Goal: Book appointment/travel/reservation

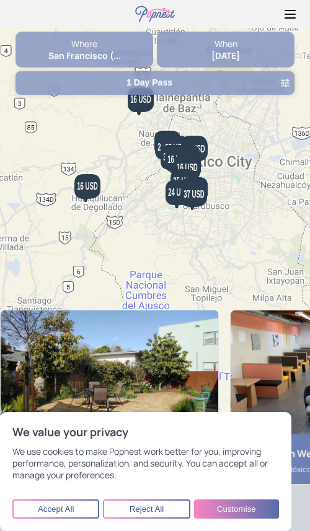
scroll to position [1, 0]
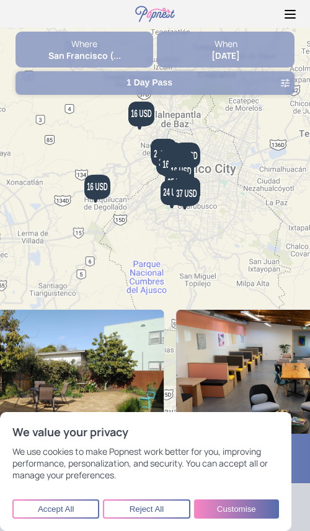
click at [55, 352] on img at bounding box center [54, 372] width 217 height 124
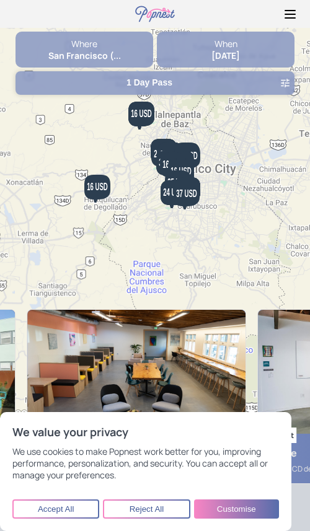
click at [0, 251] on div "Where [GEOGRAPHIC_DATA] (... When [DATE] 1 Day Pass ← Move left → Move right ↑ …" at bounding box center [155, 215] width 310 height 433
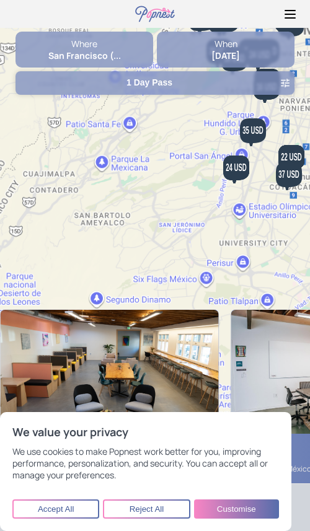
drag, startPoint x: 190, startPoint y: 150, endPoint x: 36, endPoint y: 349, distance: 251.5
click at [36, 349] on div "Where [GEOGRAPHIC_DATA] (... When [DATE] 1 Day Pass ← Move left → Move right ↑ …" at bounding box center [155, 215] width 310 height 433
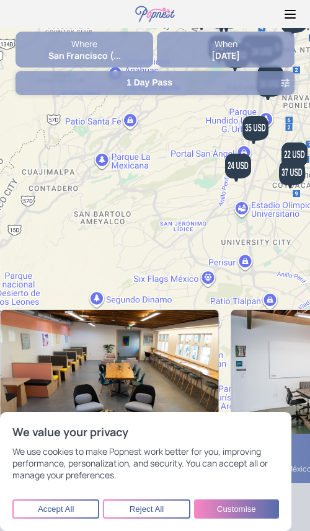
click at [89, 48] on div "Where" at bounding box center [83, 44] width 137 height 12
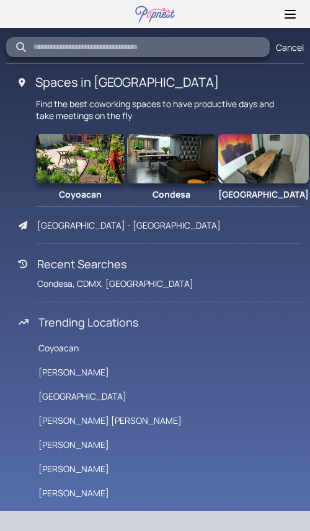
click at [293, 53] on div "Cancel" at bounding box center [154, 47] width 297 height 20
click at [292, 50] on div "Cancel" at bounding box center [289, 47] width 28 height 12
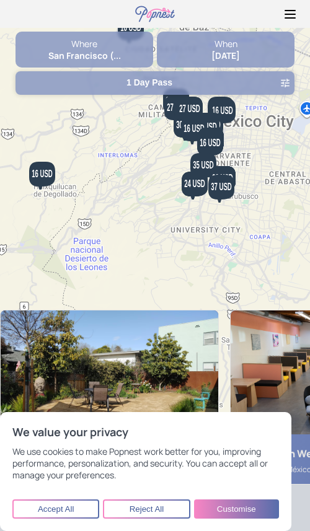
click at [239, 53] on strong "[DATE]" at bounding box center [225, 56] width 28 height 12
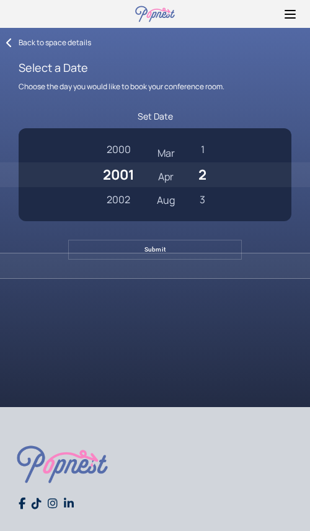
click at [9, 40] on icon at bounding box center [9, 43] width 6 height 10
click at [27, 46] on div "Back to space details" at bounding box center [55, 42] width 72 height 11
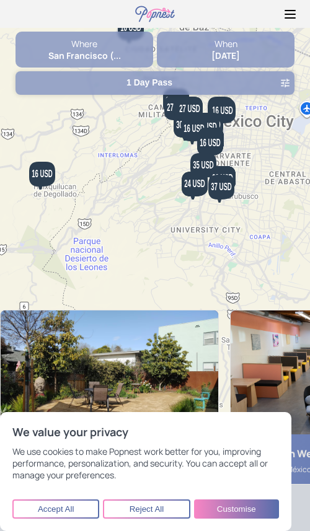
click at [187, 86] on button "1 Day Pass" at bounding box center [154, 83] width 279 height 24
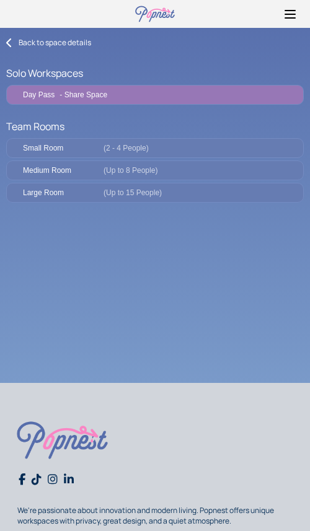
click at [110, 150] on span "(2 - 4 People)" at bounding box center [125, 148] width 45 height 9
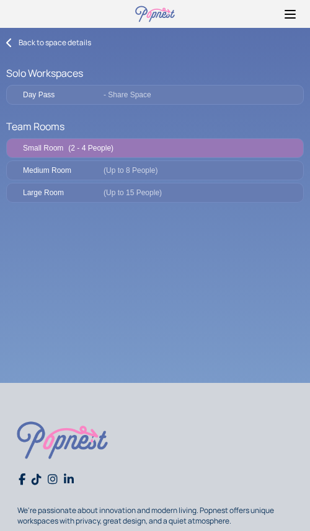
click at [163, 163] on button "Medium Room (Up to 8 People)" at bounding box center [154, 170] width 297 height 20
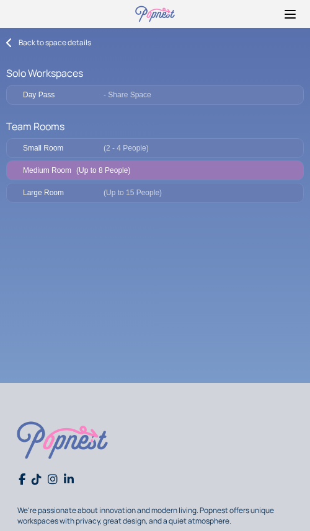
click at [162, 201] on button "Large Room (Up to 15 People)" at bounding box center [154, 193] width 297 height 20
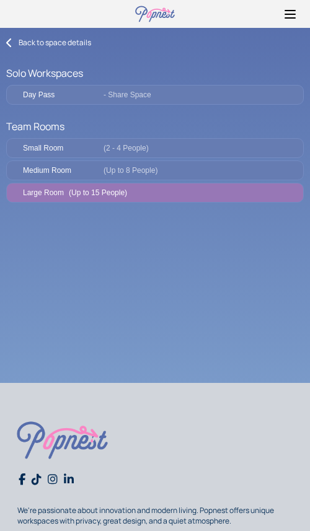
click at [153, 151] on div "Small Room (2 - 4 People)" at bounding box center [161, 148] width 276 height 9
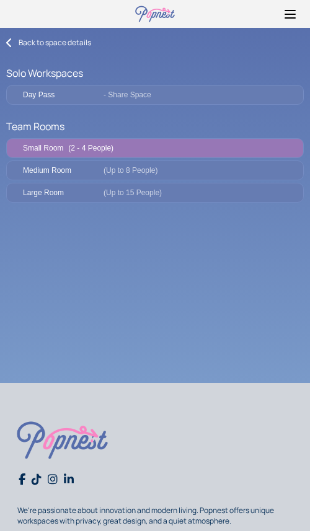
click at [10, 45] on icon at bounding box center [9, 43] width 6 height 10
click at [7, 42] on icon at bounding box center [9, 43] width 6 height 10
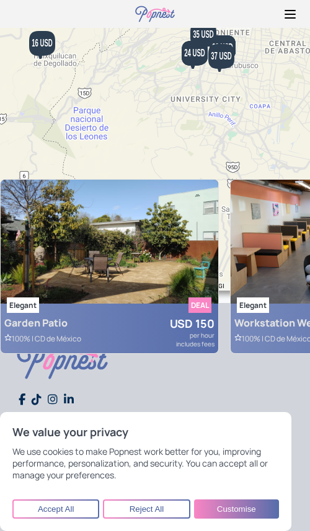
scroll to position [325, 0]
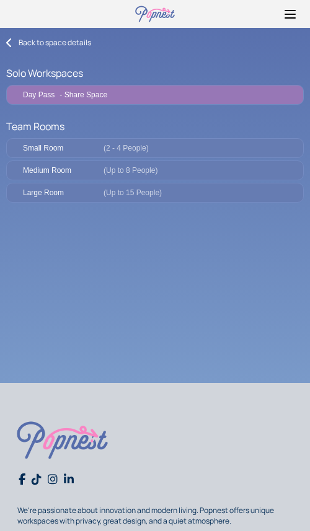
click at [164, 171] on div "Medium Room (Up to 8 People)" at bounding box center [161, 170] width 276 height 9
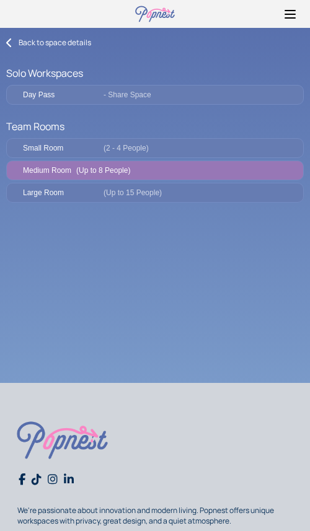
click at [168, 147] on div "Small Room (2 - 4 People)" at bounding box center [161, 148] width 276 height 9
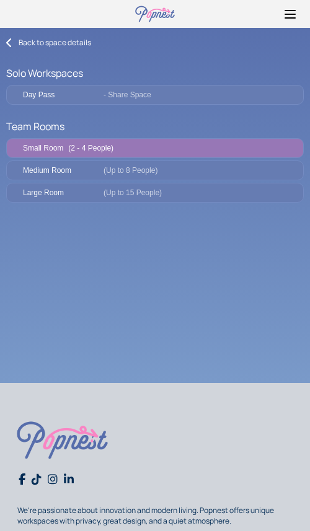
click at [169, 91] on div "Day Pass - Share Space" at bounding box center [161, 94] width 276 height 9
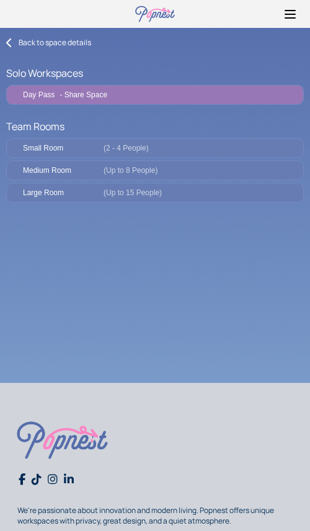
click at [70, 44] on div "Back to space details" at bounding box center [55, 42] width 72 height 11
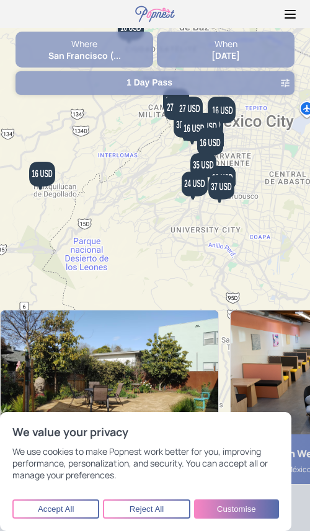
click at [104, 69] on div "Where San Francisco (... When 2025-10-15 1 Day Pass" at bounding box center [154, 63] width 279 height 63
click at [98, 41] on div "Where" at bounding box center [83, 44] width 137 height 12
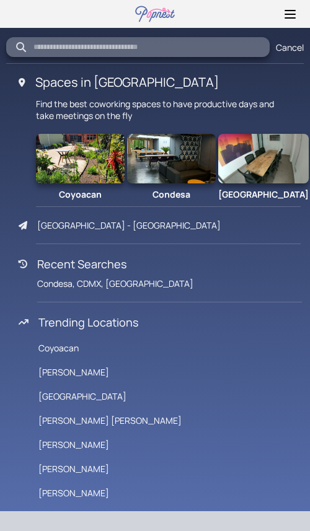
click at [81, 228] on div "Mexico City - Downtown" at bounding box center [128, 225] width 183 height 12
click at [248, 155] on img at bounding box center [263, 159] width 90 height 50
click at [181, 175] on img at bounding box center [171, 159] width 89 height 50
click at [118, 49] on input "text" at bounding box center [145, 47] width 227 height 9
click at [287, 14] on icon at bounding box center [289, 14] width 15 height 15
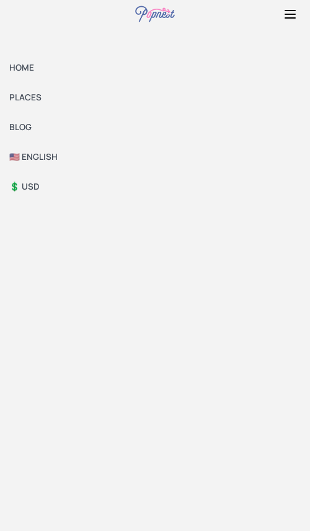
click at [28, 162] on link "🇺🇸 ENGLISH" at bounding box center [155, 157] width 310 height 30
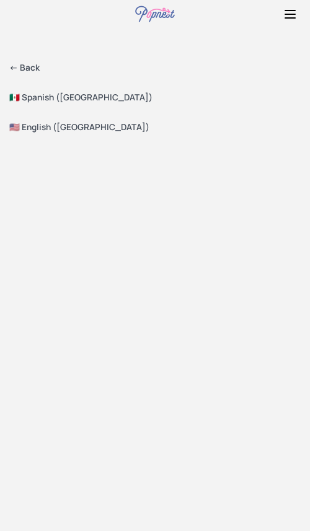
click at [24, 66] on link "<- Back" at bounding box center [155, 68] width 310 height 30
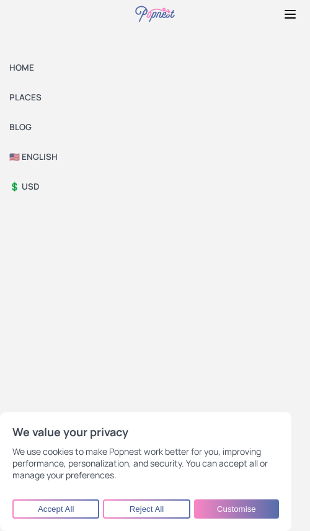
click at [61, 511] on button "Accept All" at bounding box center [55, 508] width 87 height 19
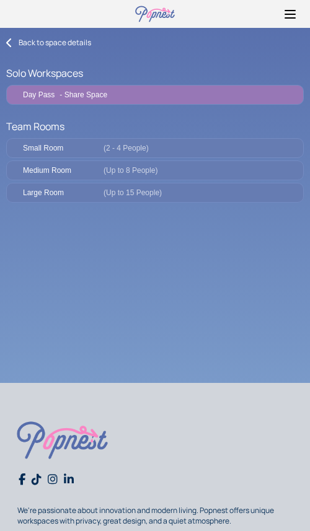
click at [185, 152] on button "Small Room (2 - 4 People)" at bounding box center [154, 148] width 297 height 20
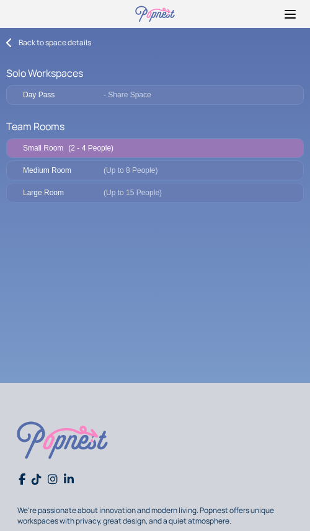
click at [175, 170] on div "Medium Room (Up to 8 People)" at bounding box center [161, 170] width 276 height 9
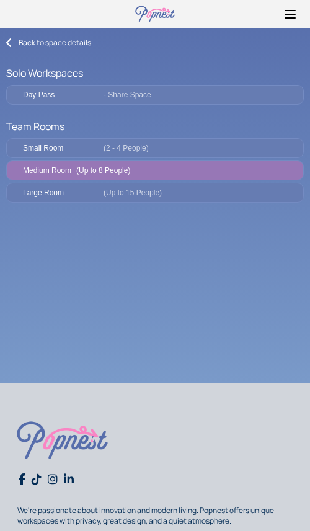
click at [172, 190] on div "Large Room (Up to 15 People)" at bounding box center [161, 192] width 276 height 9
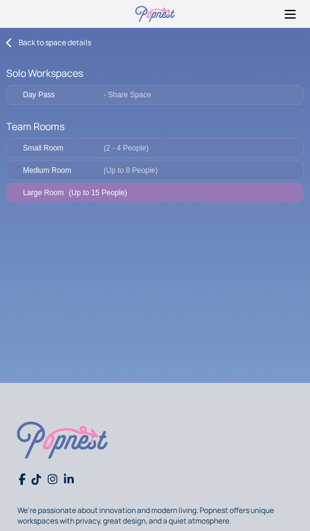
click at [9, 46] on icon at bounding box center [9, 43] width 6 height 10
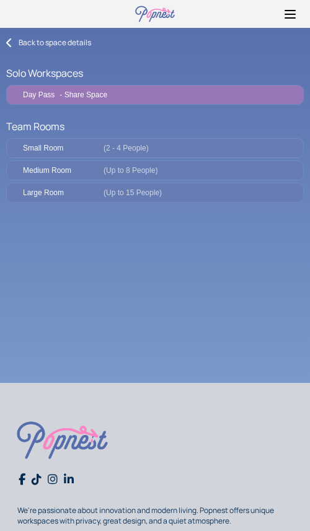
click at [139, 146] on span "(2 - 4 People)" at bounding box center [125, 148] width 45 height 9
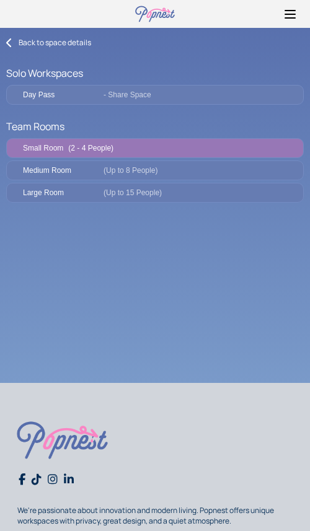
click at [138, 170] on span "(Up to 8 People)" at bounding box center [130, 170] width 54 height 9
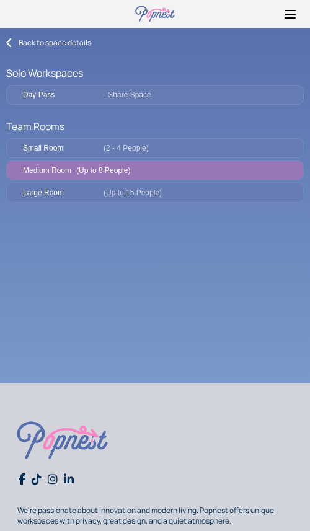
click at [139, 183] on button "Large Room (Up to 15 People)" at bounding box center [154, 193] width 297 height 20
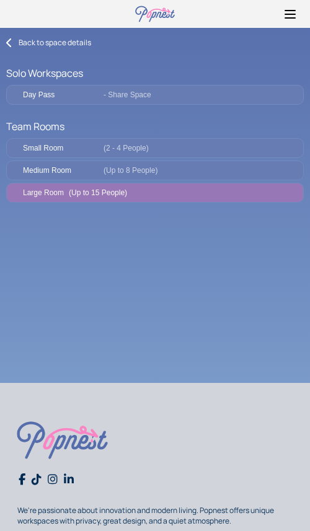
click at [142, 180] on button "Medium Room (Up to 8 People)" at bounding box center [154, 170] width 297 height 20
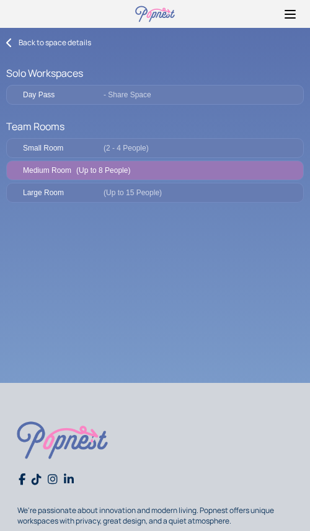
click at [144, 150] on span "(2 - 4 People)" at bounding box center [125, 148] width 45 height 9
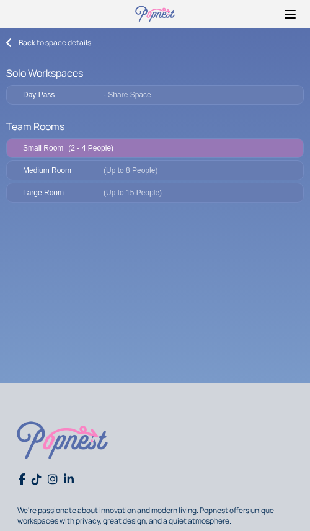
click at [143, 84] on div "Solo Workspaces Day Pass - Share Space" at bounding box center [154, 86] width 297 height 41
click at [142, 100] on button "Day Pass - Share Space" at bounding box center [154, 95] width 297 height 20
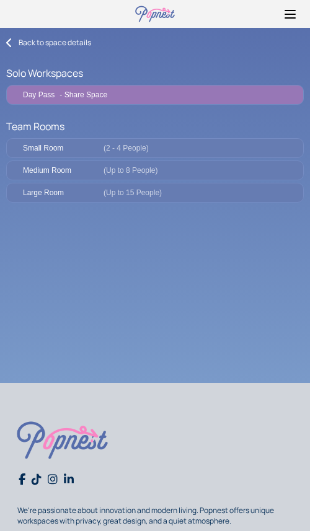
click at [7, 43] on icon at bounding box center [9, 43] width 6 height 10
click at [287, 15] on icon at bounding box center [289, 14] width 15 height 15
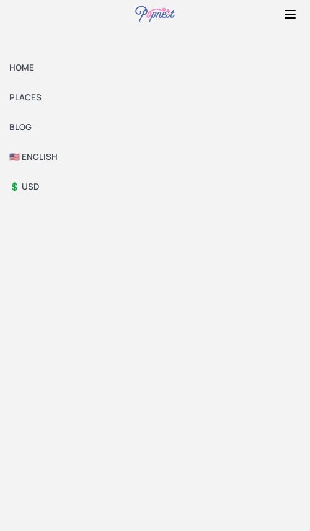
click at [289, 14] on icon at bounding box center [290, 14] width 10 height 0
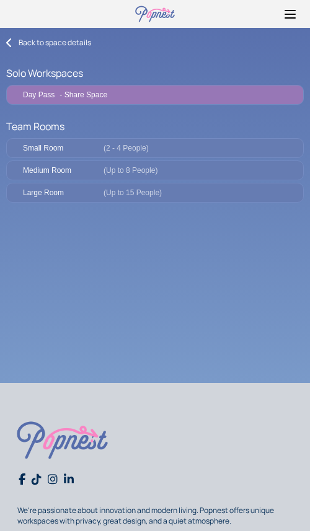
click at [157, 11] on img at bounding box center [154, 14] width 43 height 28
click at [288, 12] on icon at bounding box center [289, 14] width 15 height 15
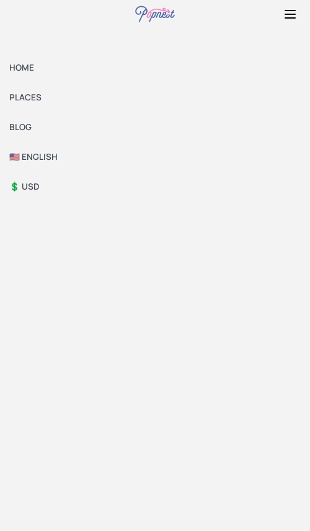
click at [23, 71] on link "HOME" at bounding box center [155, 68] width 310 height 30
